Goal: Ask a question

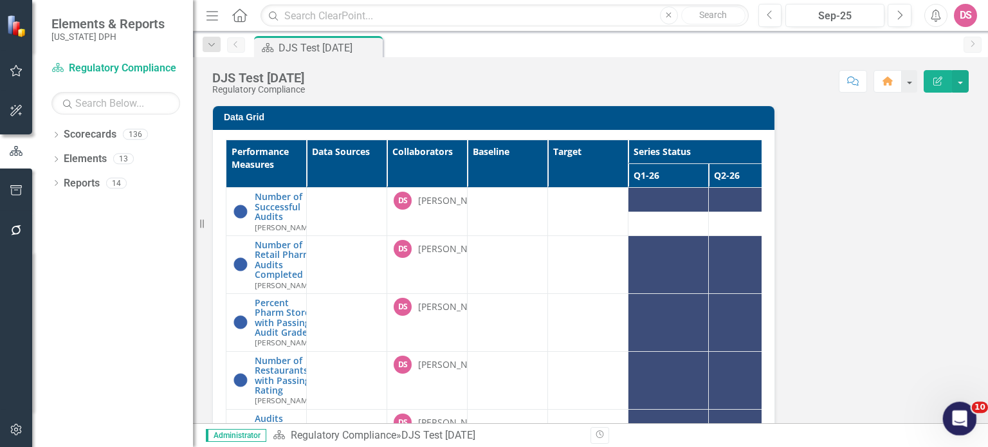
click at [955, 410] on icon "Open Intercom Messenger" at bounding box center [958, 417] width 21 height 21
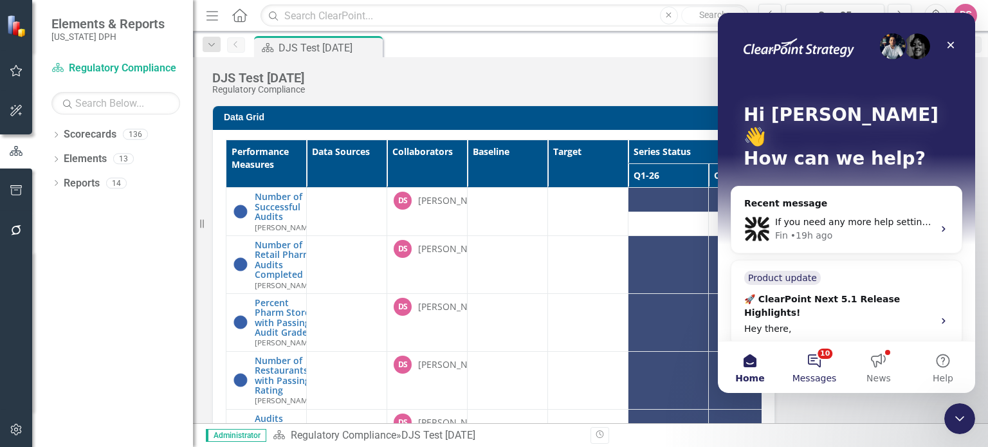
click at [820, 366] on button "10 Messages" at bounding box center [814, 367] width 64 height 51
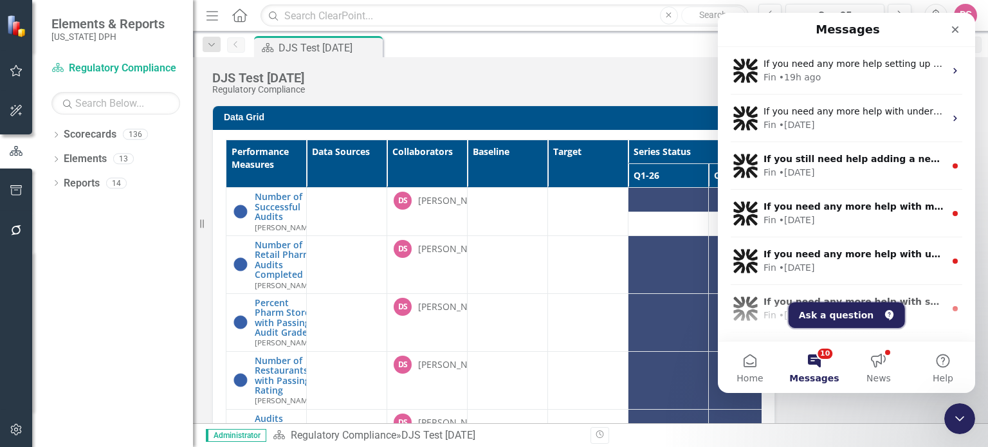
click at [826, 317] on button "Ask a question" at bounding box center [847, 315] width 116 height 26
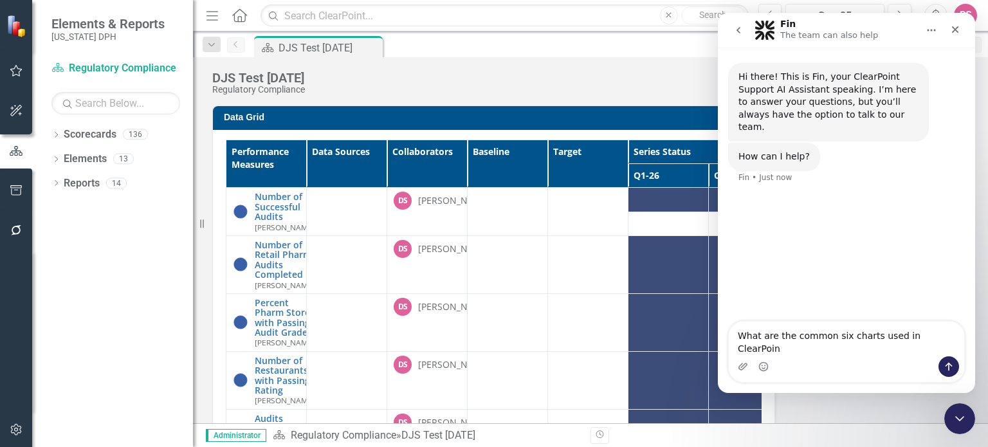
type textarea "What are the common six charts used in ClearPoint"
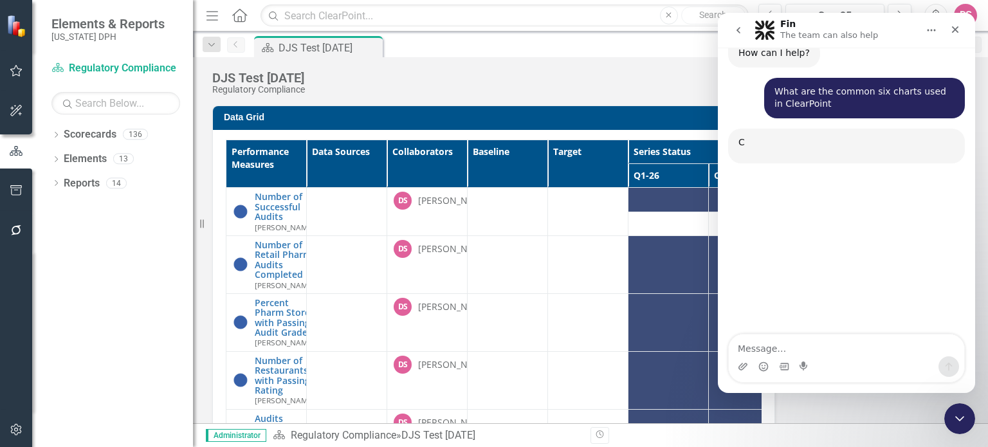
scroll to position [124, 0]
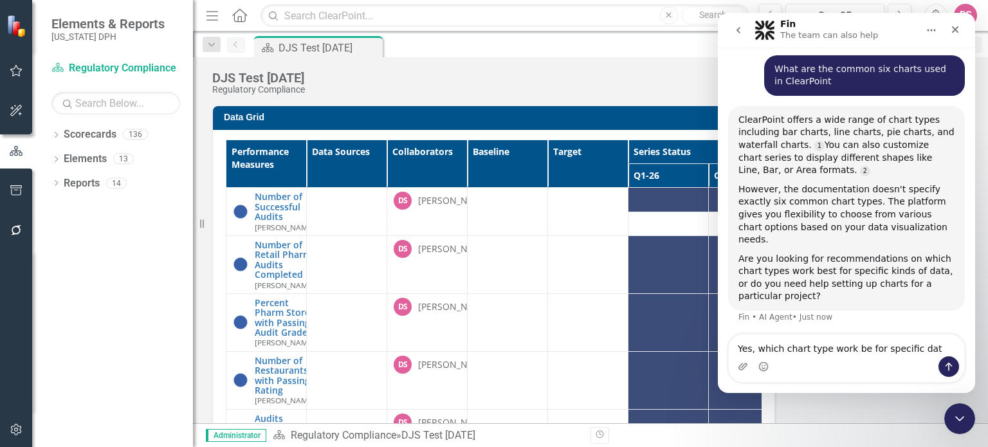
type textarea "Yes, which chart type work be for specific data"
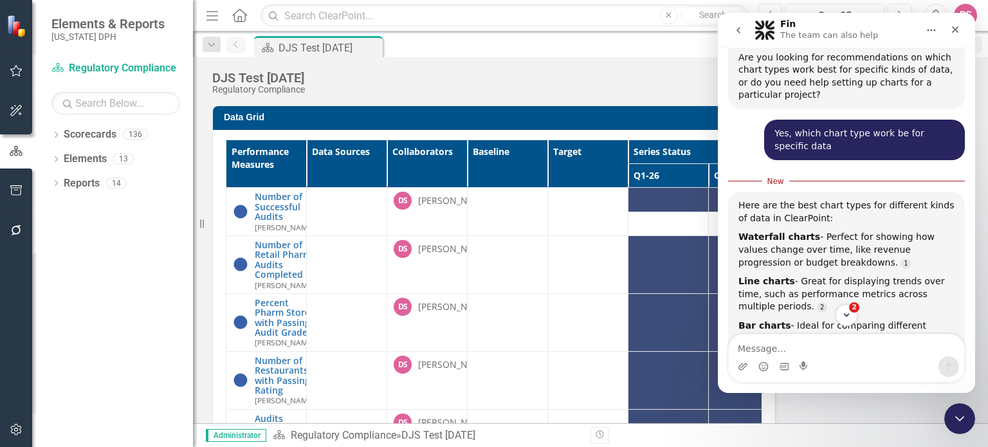
scroll to position [327, 0]
drag, startPoint x: 970, startPoint y: 136, endPoint x: 1700, endPoint y: 208, distance: 733.6
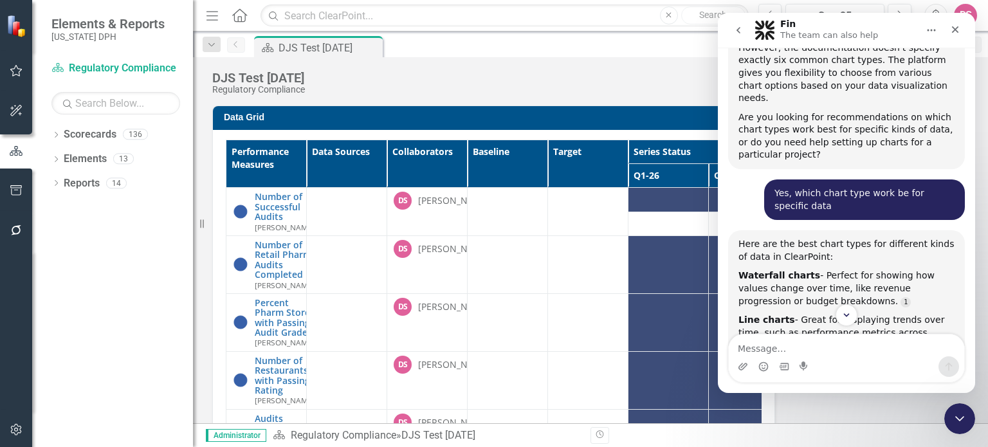
scroll to position [284, 0]
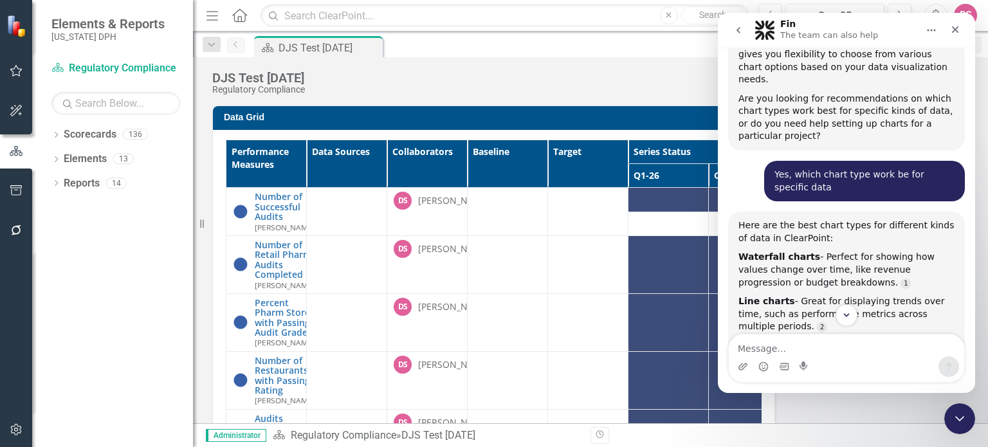
drag, startPoint x: 971, startPoint y: 151, endPoint x: 1693, endPoint y: 205, distance: 723.8
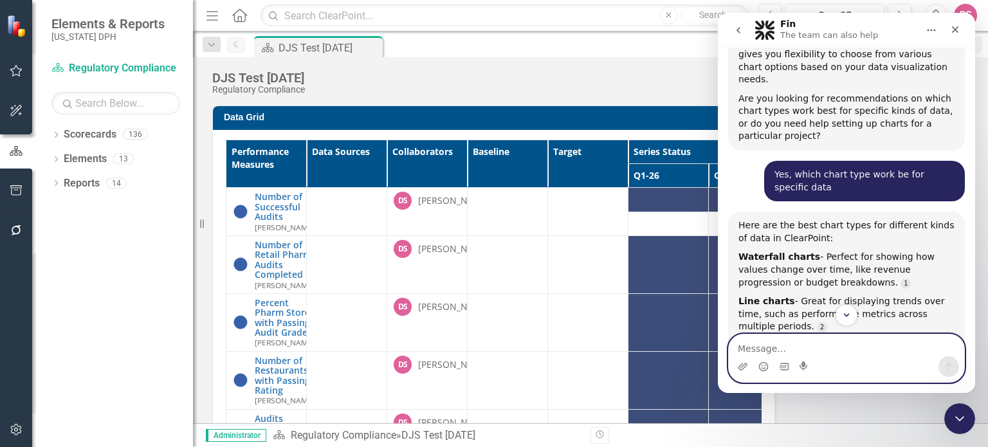
click at [757, 348] on textarea "Message…" at bounding box center [846, 346] width 235 height 22
type textarea "Can ClearPoint do a Scatter Plot"
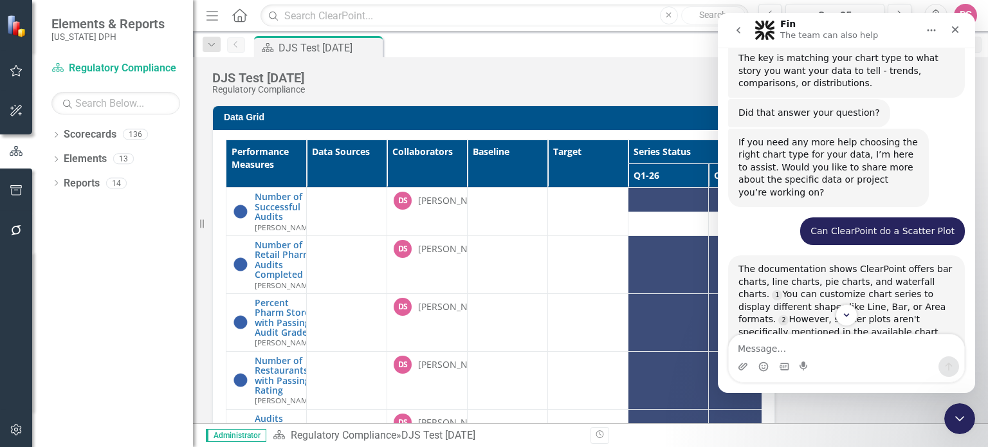
scroll to position [681, 0]
